Goal: Information Seeking & Learning: Learn about a topic

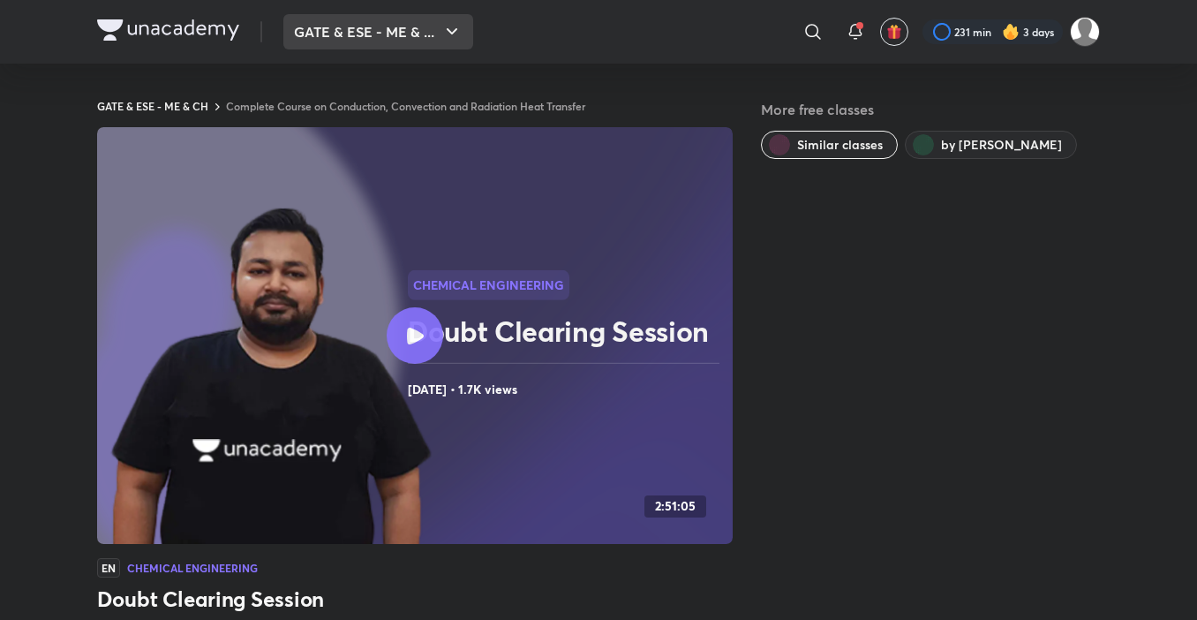
click at [456, 32] on icon "button" at bounding box center [451, 31] width 21 height 21
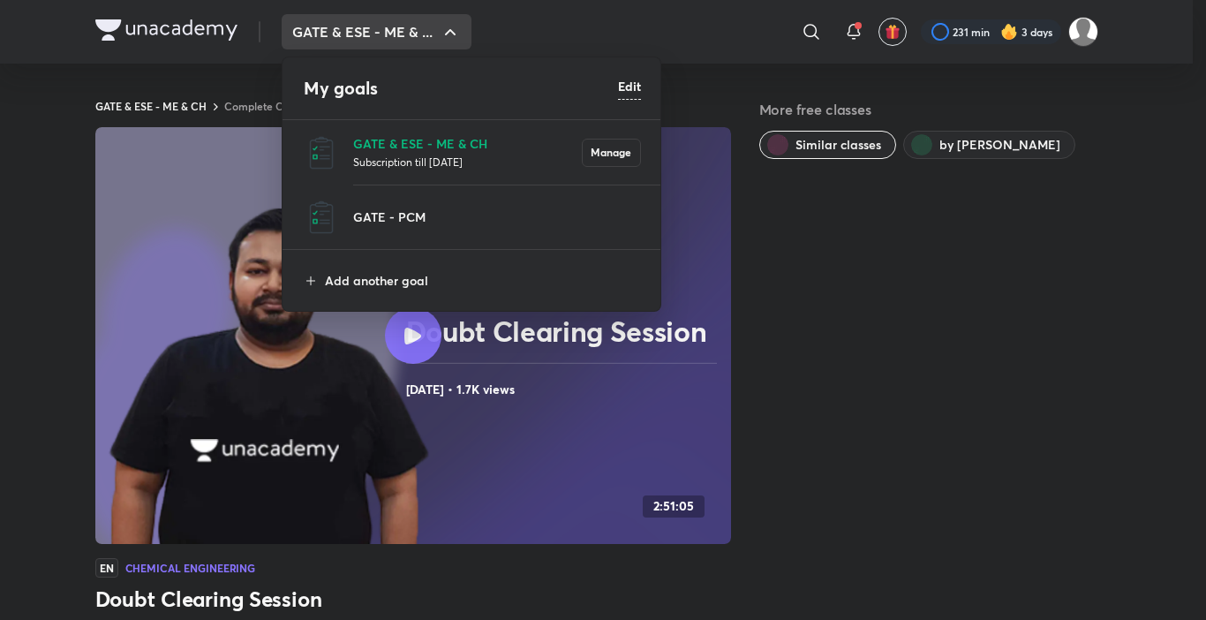
click at [459, 32] on div at bounding box center [603, 310] width 1206 height 620
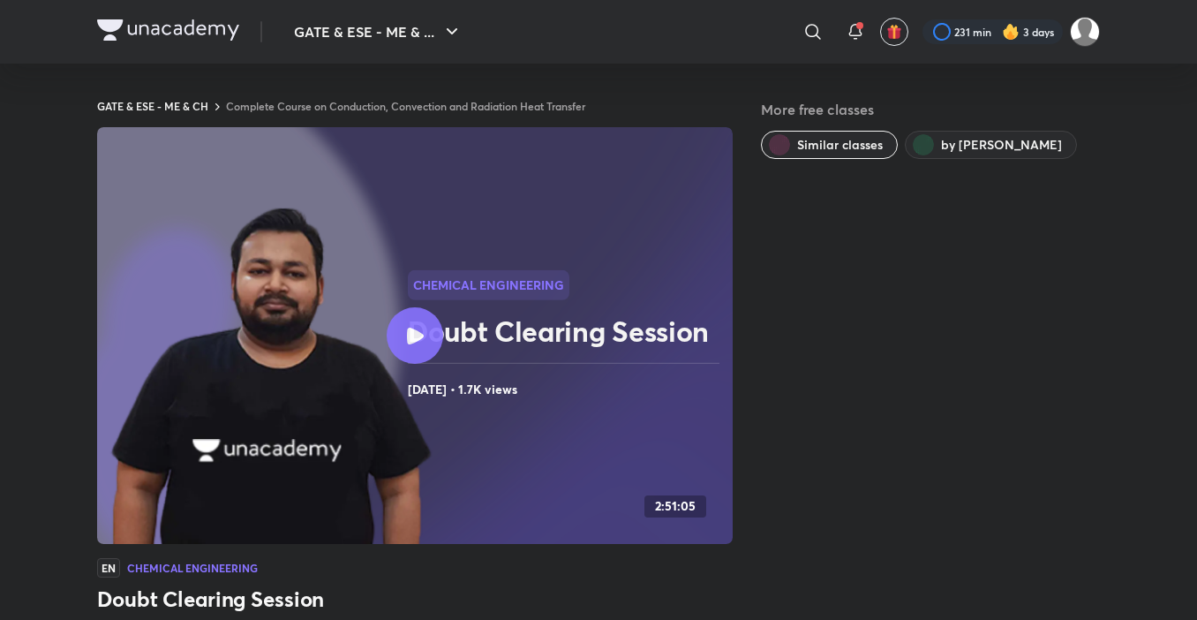
click at [989, 468] on div "More free classes Similar classes by [PERSON_NAME]" at bounding box center [930, 437] width 339 height 677
click at [819, 581] on div "More free classes Similar classes by [PERSON_NAME]" at bounding box center [930, 437] width 339 height 677
click at [818, 575] on div "More free classes Similar classes by [PERSON_NAME]" at bounding box center [930, 437] width 339 height 677
click at [816, 33] on icon at bounding box center [812, 31] width 15 height 15
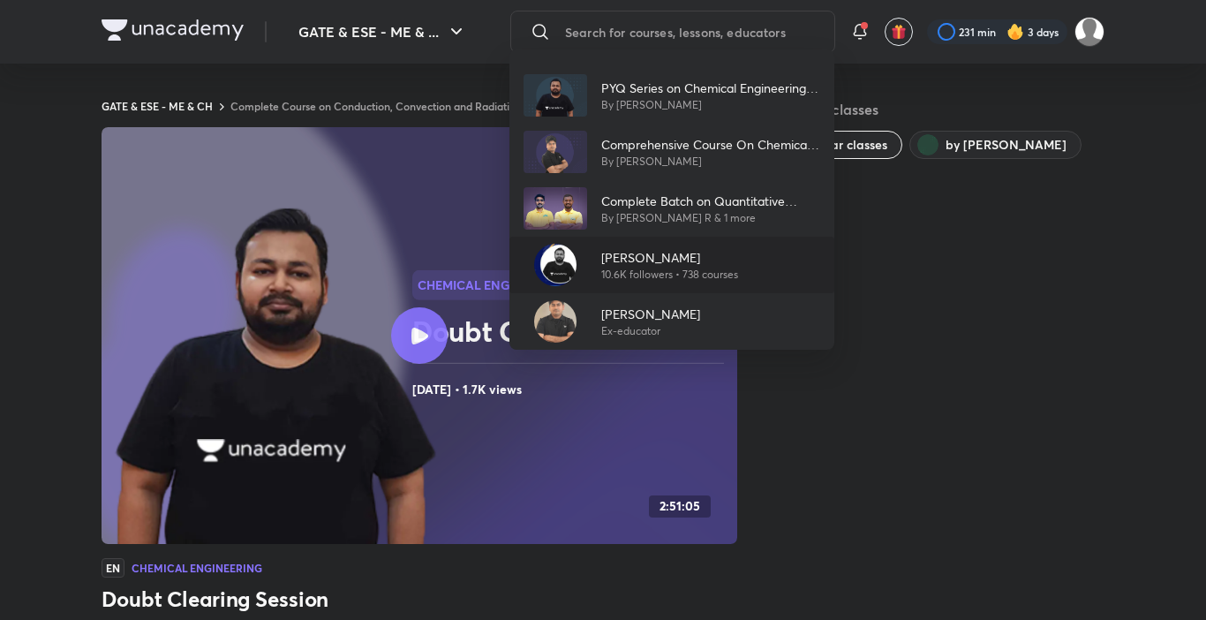
click at [605, 271] on p "10.6K followers • 738 courses" at bounding box center [669, 275] width 137 height 16
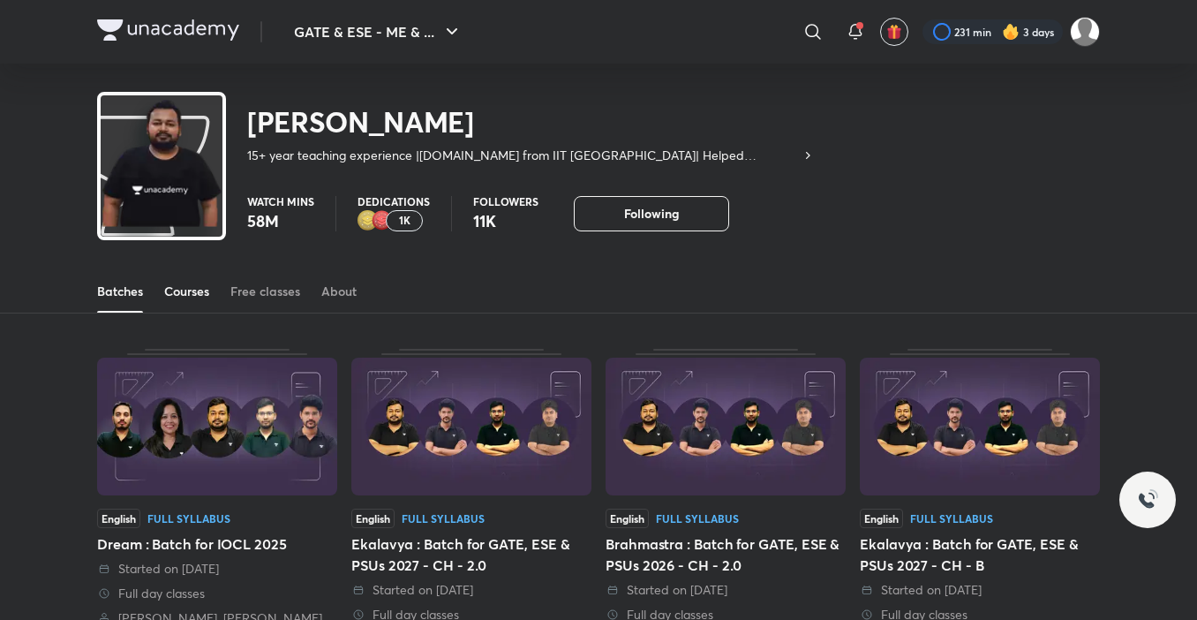
click at [195, 291] on div "Courses" at bounding box center [186, 291] width 45 height 18
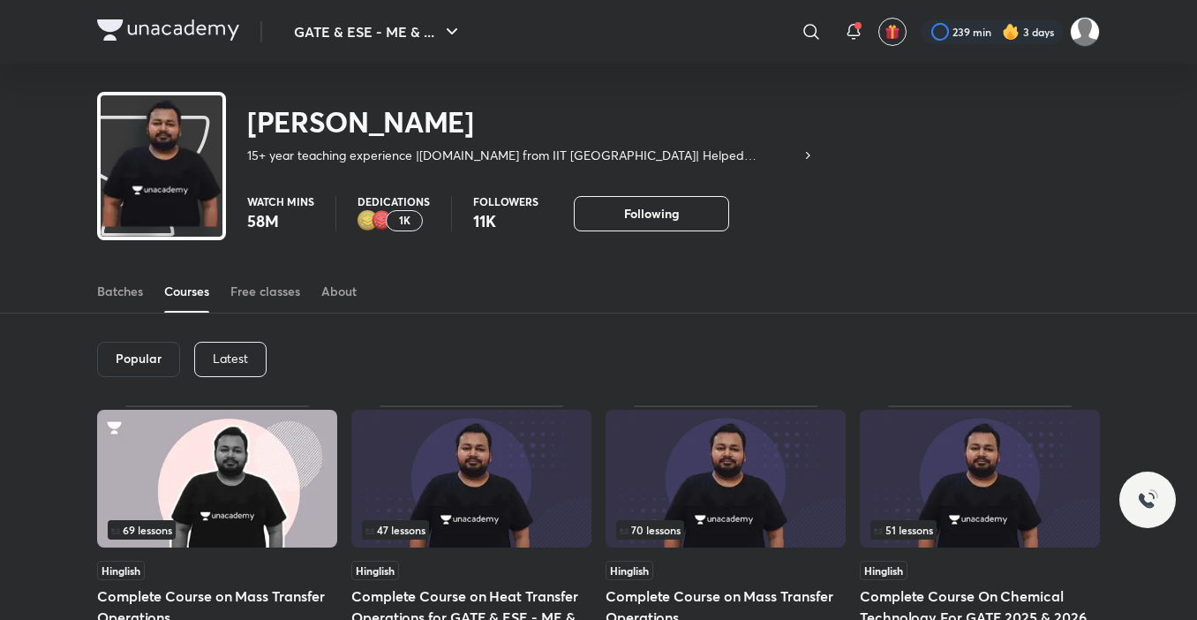
click at [236, 343] on div "Latest" at bounding box center [230, 359] width 72 height 35
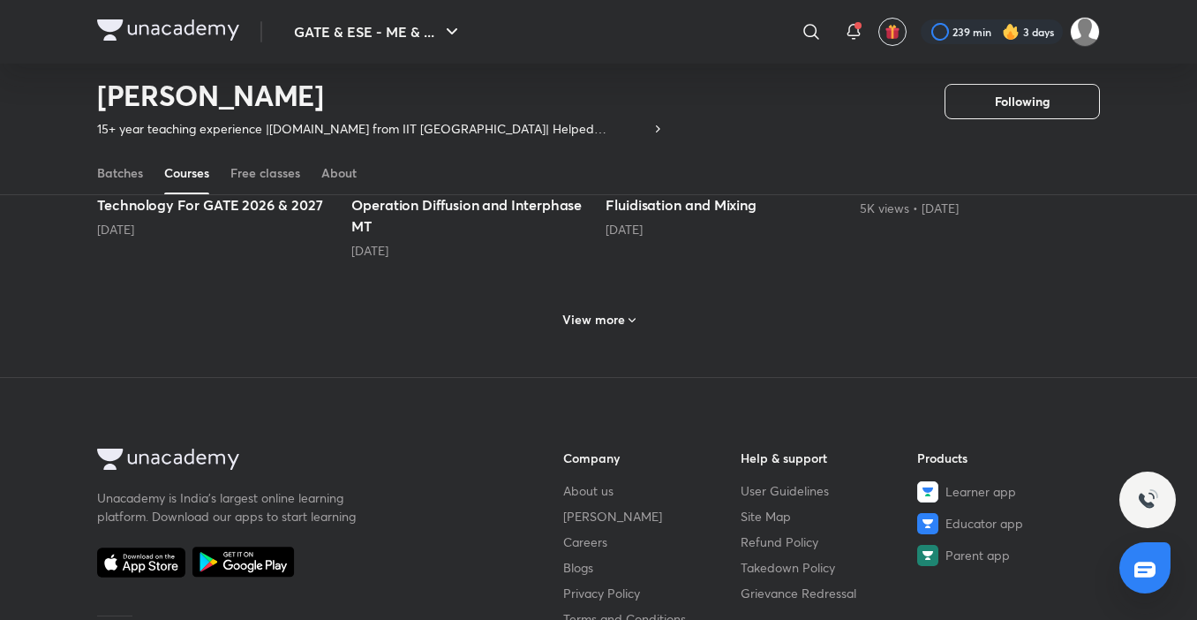
scroll to position [959, 0]
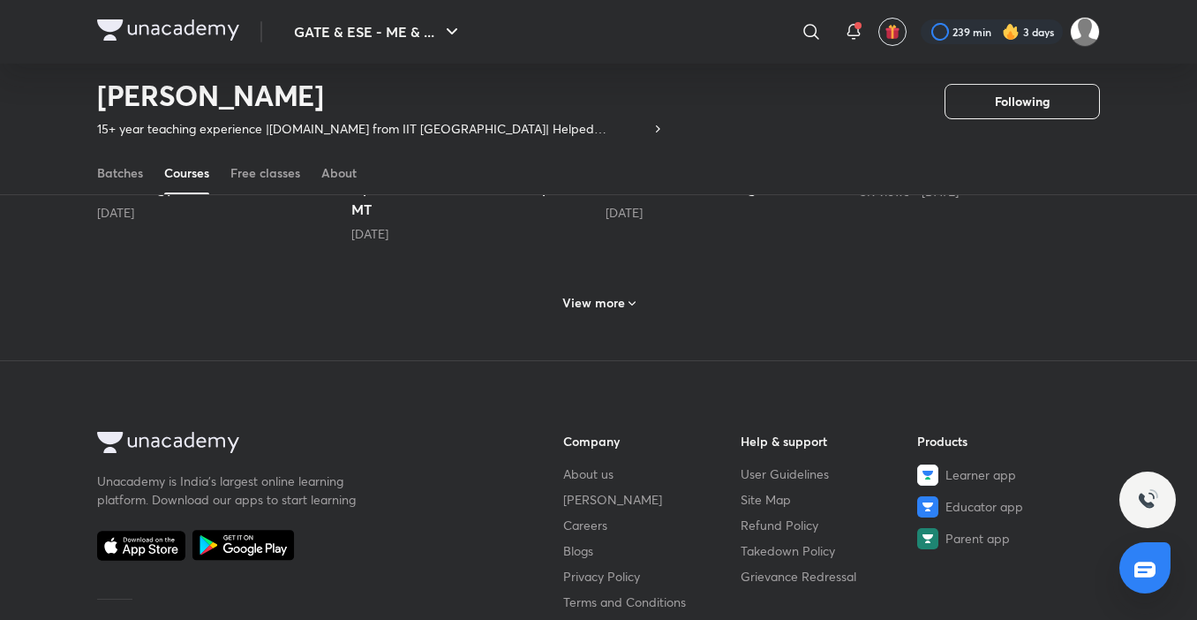
click at [688, 310] on div "View more" at bounding box center [598, 301] width 1003 height 46
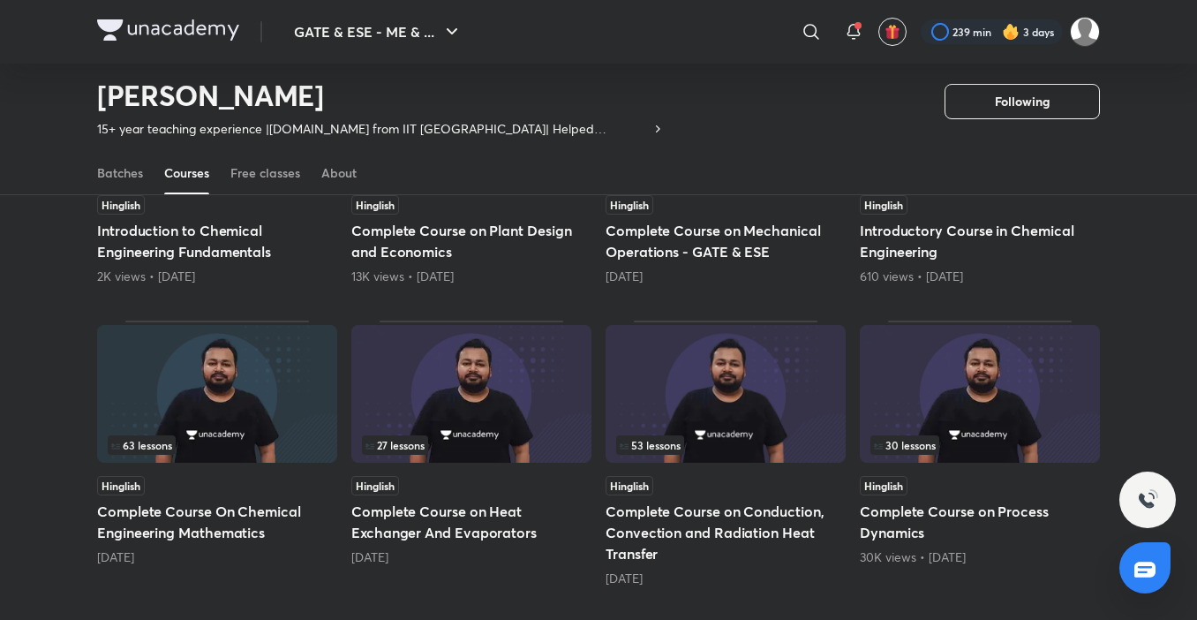
scroll to position [1224, 0]
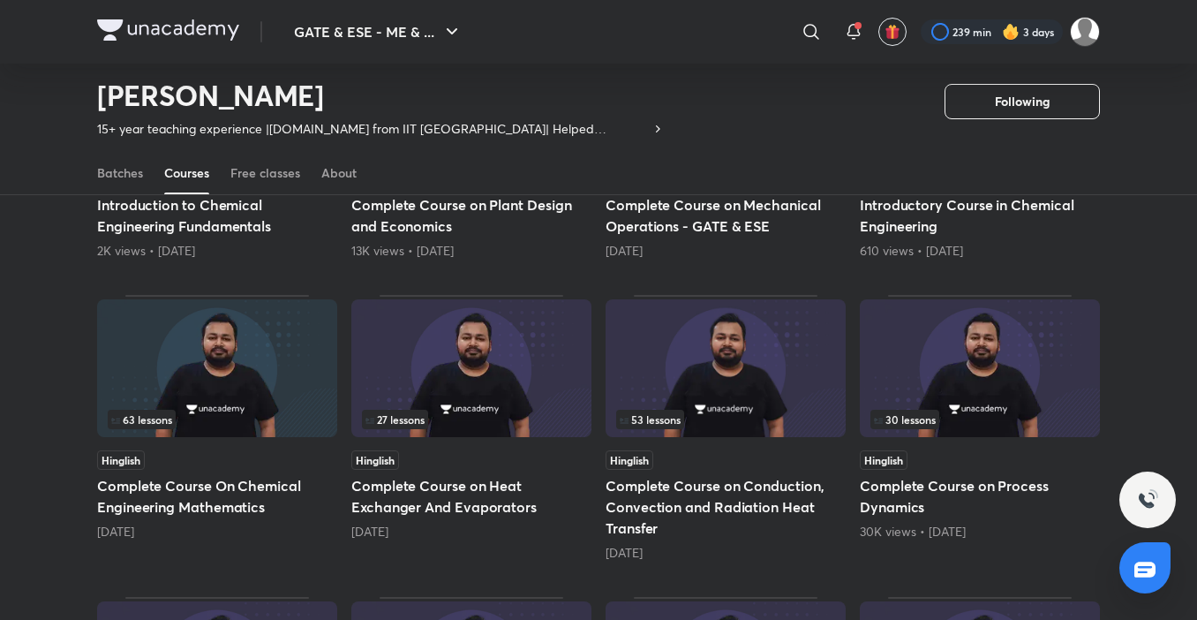
click at [720, 388] on img at bounding box center [725, 368] width 240 height 138
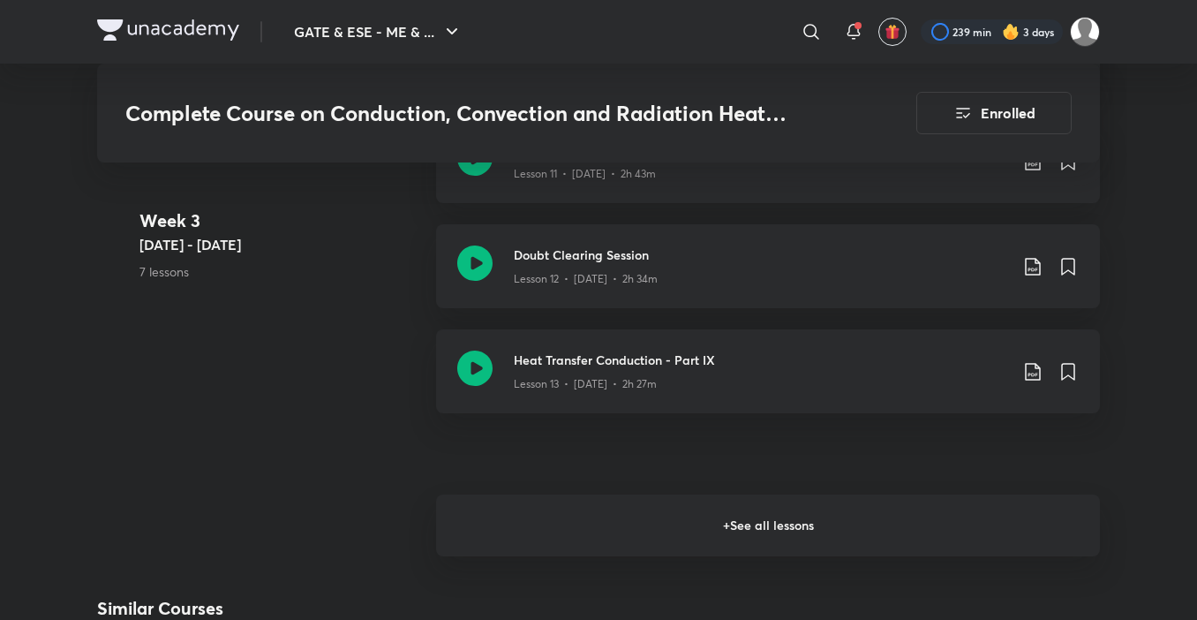
scroll to position [2471, 0]
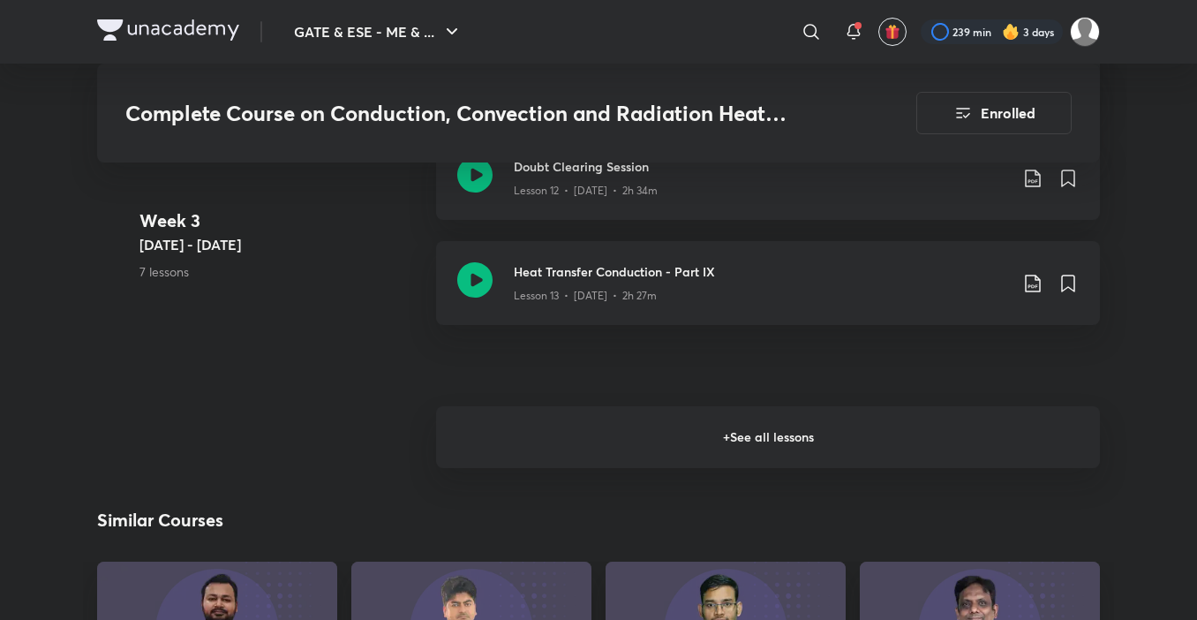
click at [813, 427] on h6 "+ See all lessons" at bounding box center [768, 437] width 664 height 62
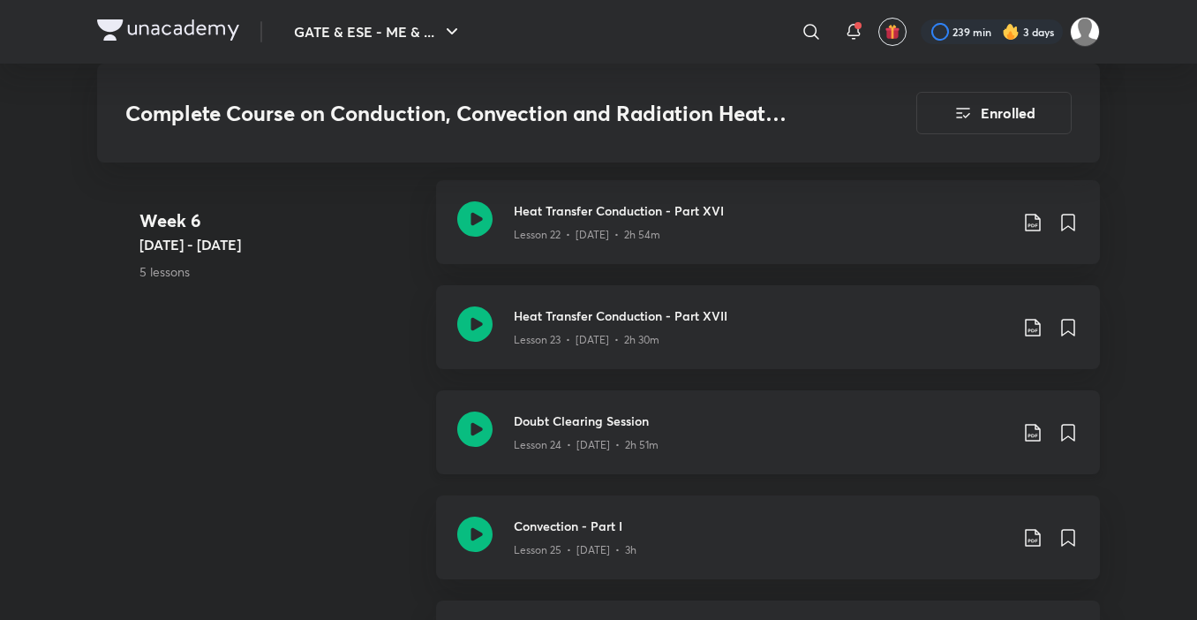
scroll to position [3795, 0]
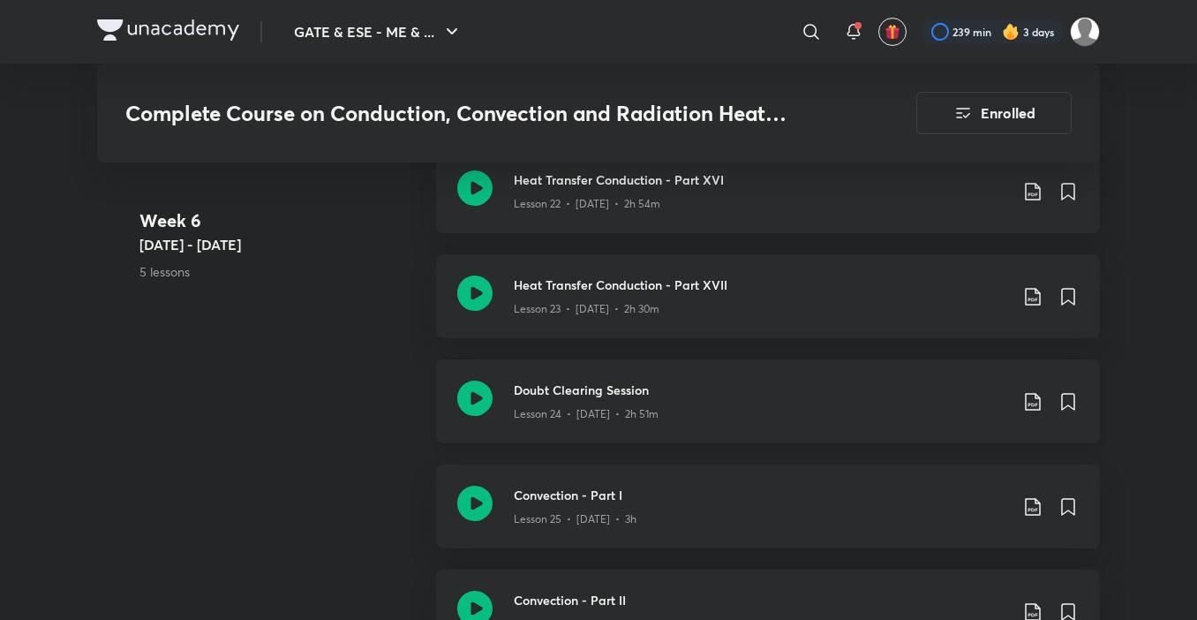
click at [835, 431] on div "Doubt Clearing Session Lesson 24 • [DATE] • 2h 51m" at bounding box center [768, 401] width 664 height 84
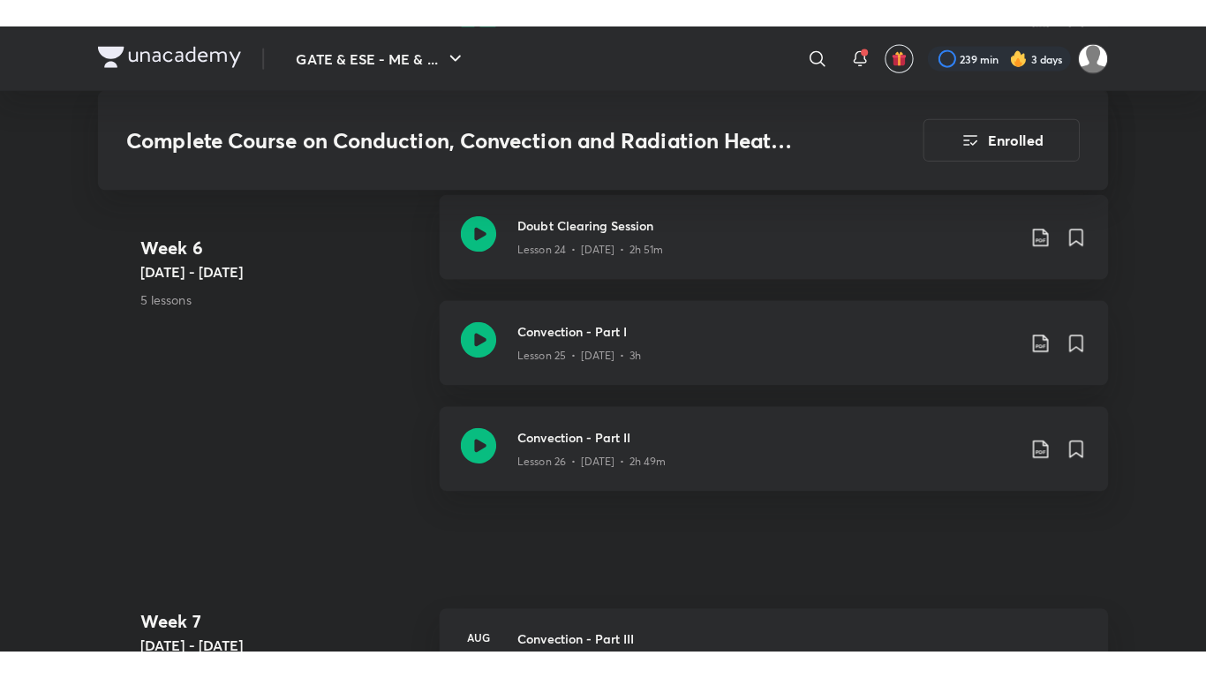
scroll to position [3972, 0]
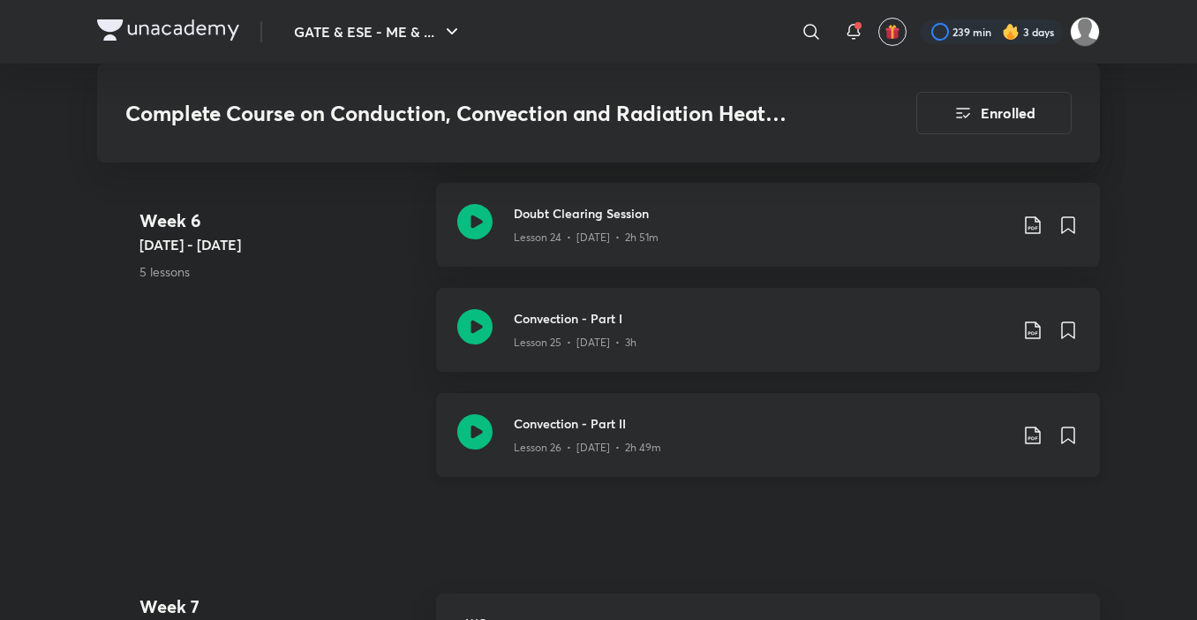
click at [749, 435] on div "Lesson 26 • [DATE] • 2h 49m" at bounding box center [761, 443] width 494 height 23
